Goal: Task Accomplishment & Management: Complete application form

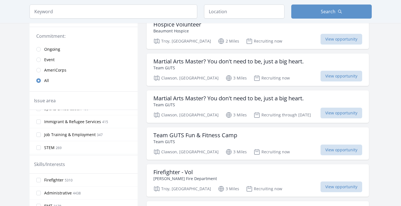
scroll to position [278, 0]
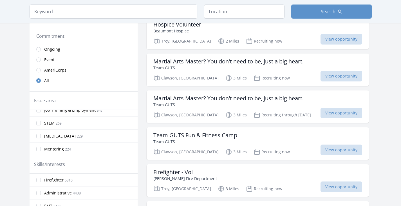
click at [99, 121] on label "STEM 269" at bounding box center [84, 123] width 108 height 10
click at [41, 121] on input "STEM 269" at bounding box center [38, 123] width 4 height 4
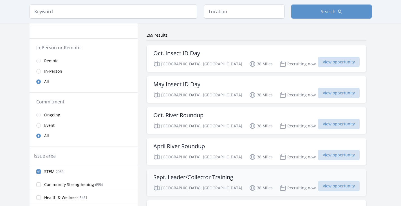
scroll to position [0, 0]
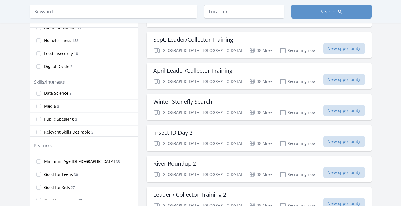
scroll to position [88, 0]
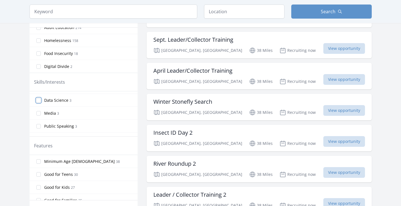
click at [38, 101] on input "Data Science 3" at bounding box center [38, 100] width 4 height 4
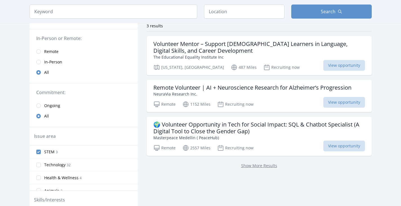
scroll to position [48, 0]
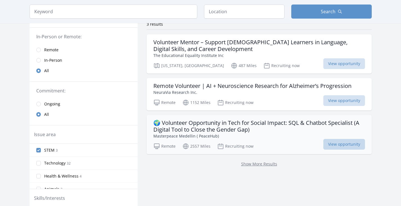
click at [337, 141] on span "View opportunity" at bounding box center [344, 144] width 42 height 11
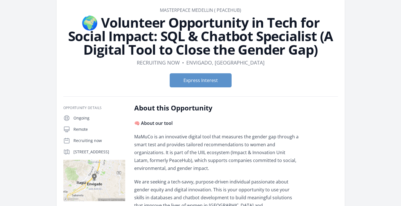
scroll to position [28, 0]
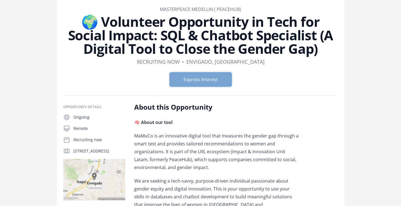
click at [210, 77] on button "Express Interest" at bounding box center [201, 79] width 62 height 14
